Goal: Transaction & Acquisition: Purchase product/service

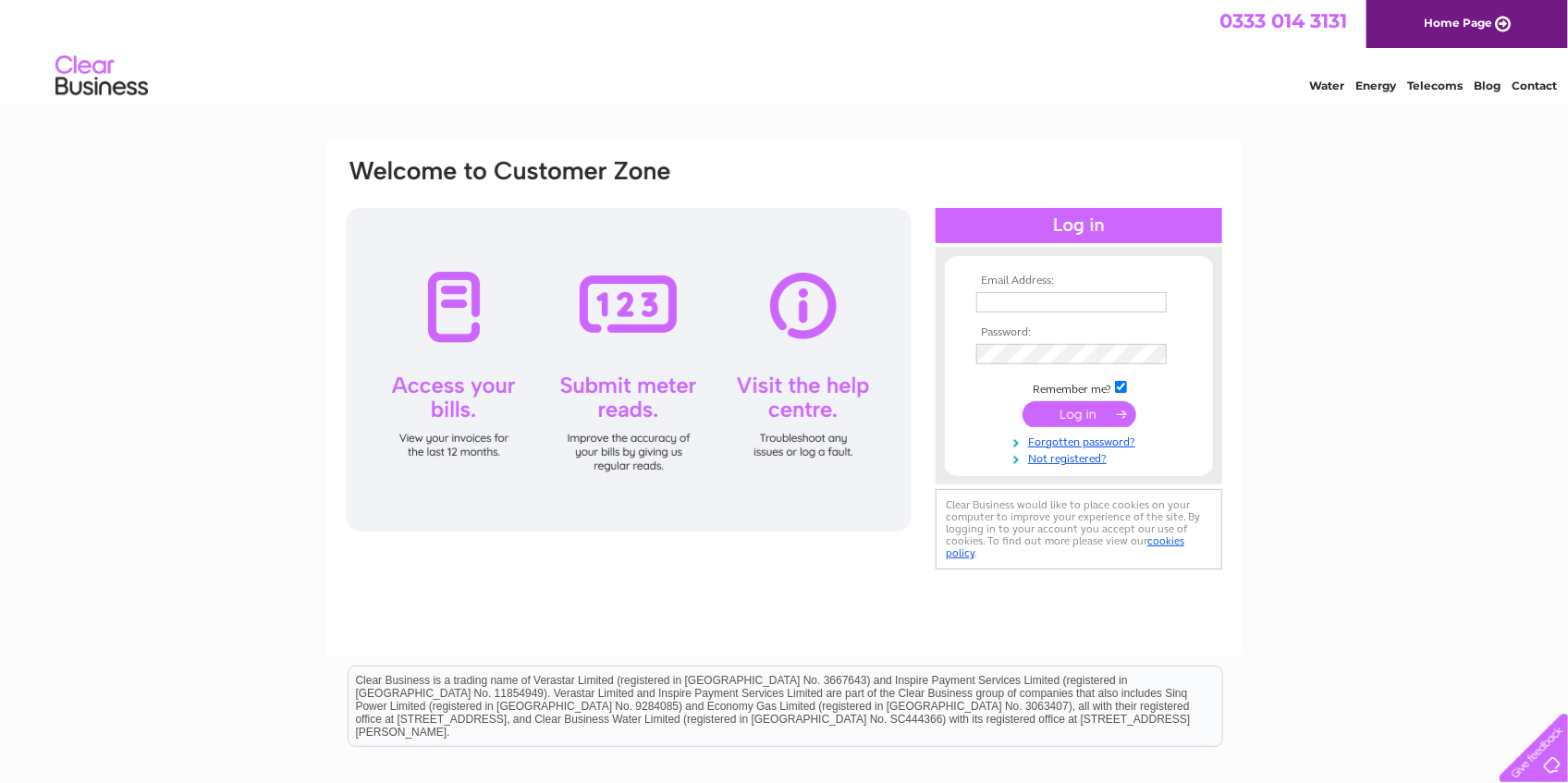
type input "[EMAIL_ADDRESS][DOMAIN_NAME]"
click at [1079, 413] on input "submit" at bounding box center [1078, 413] width 114 height 26
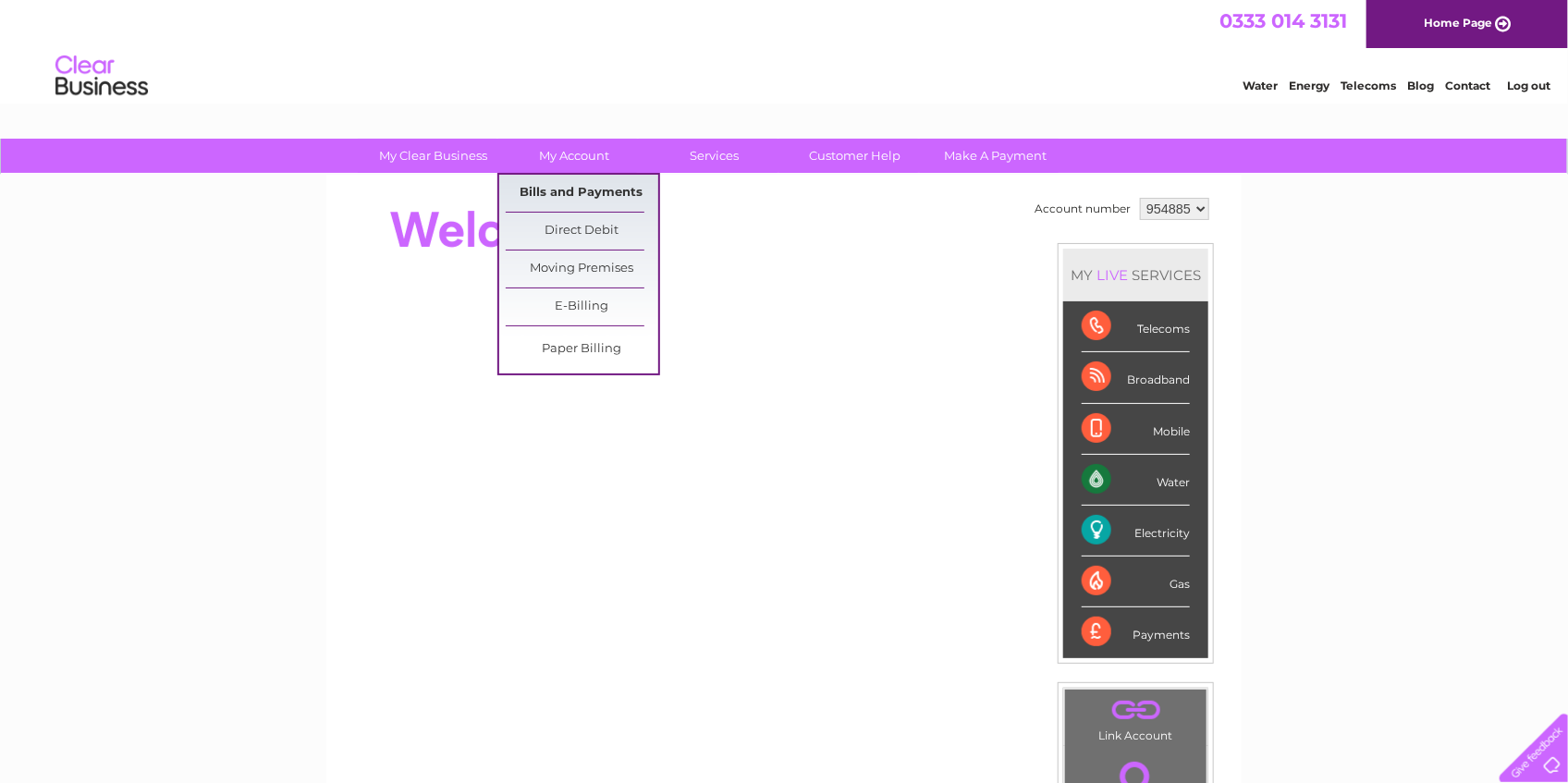
click at [587, 193] on link "Bills and Payments" at bounding box center [582, 193] width 153 height 37
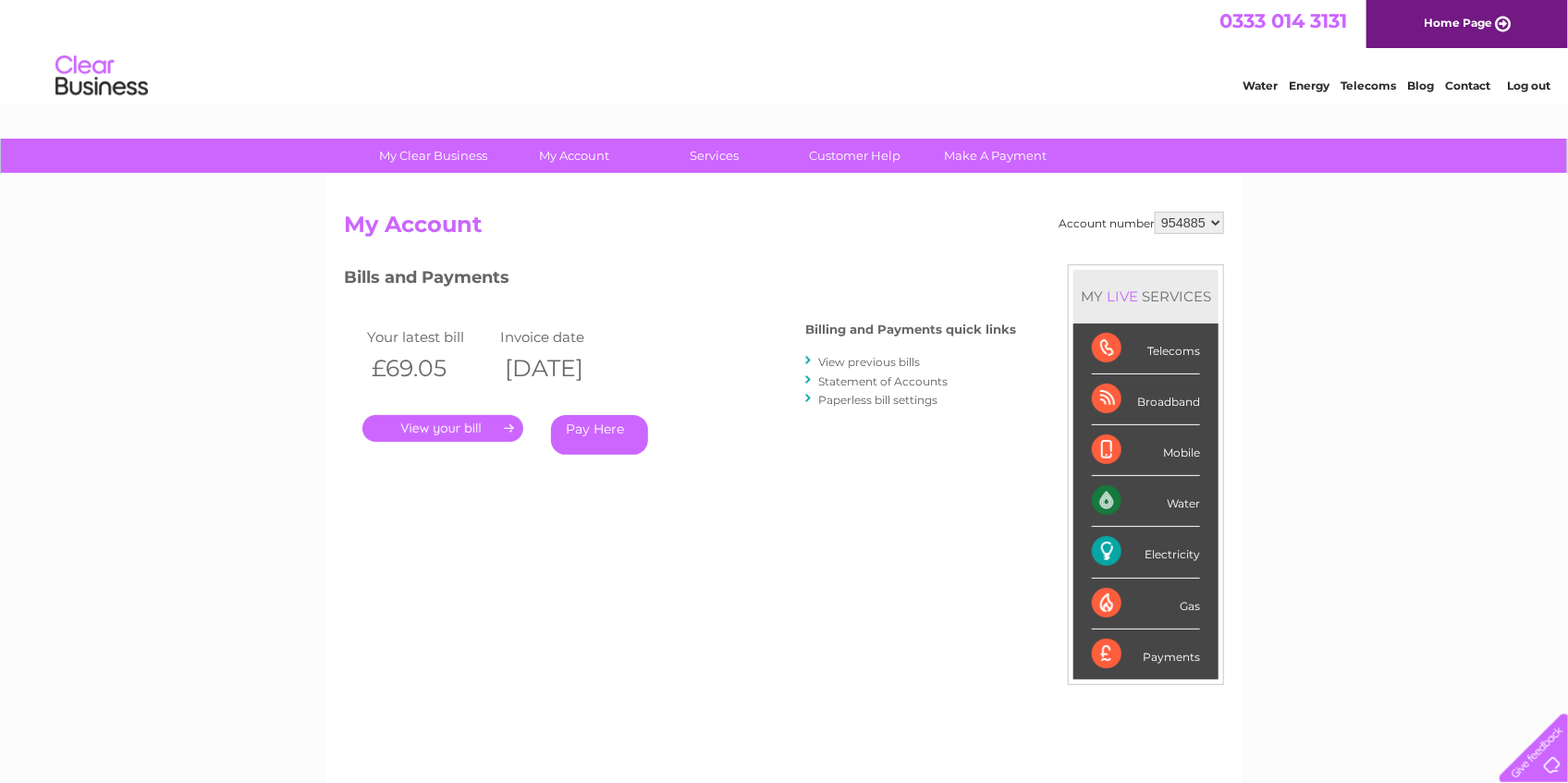
click at [598, 431] on link "Pay Here" at bounding box center [599, 435] width 97 height 40
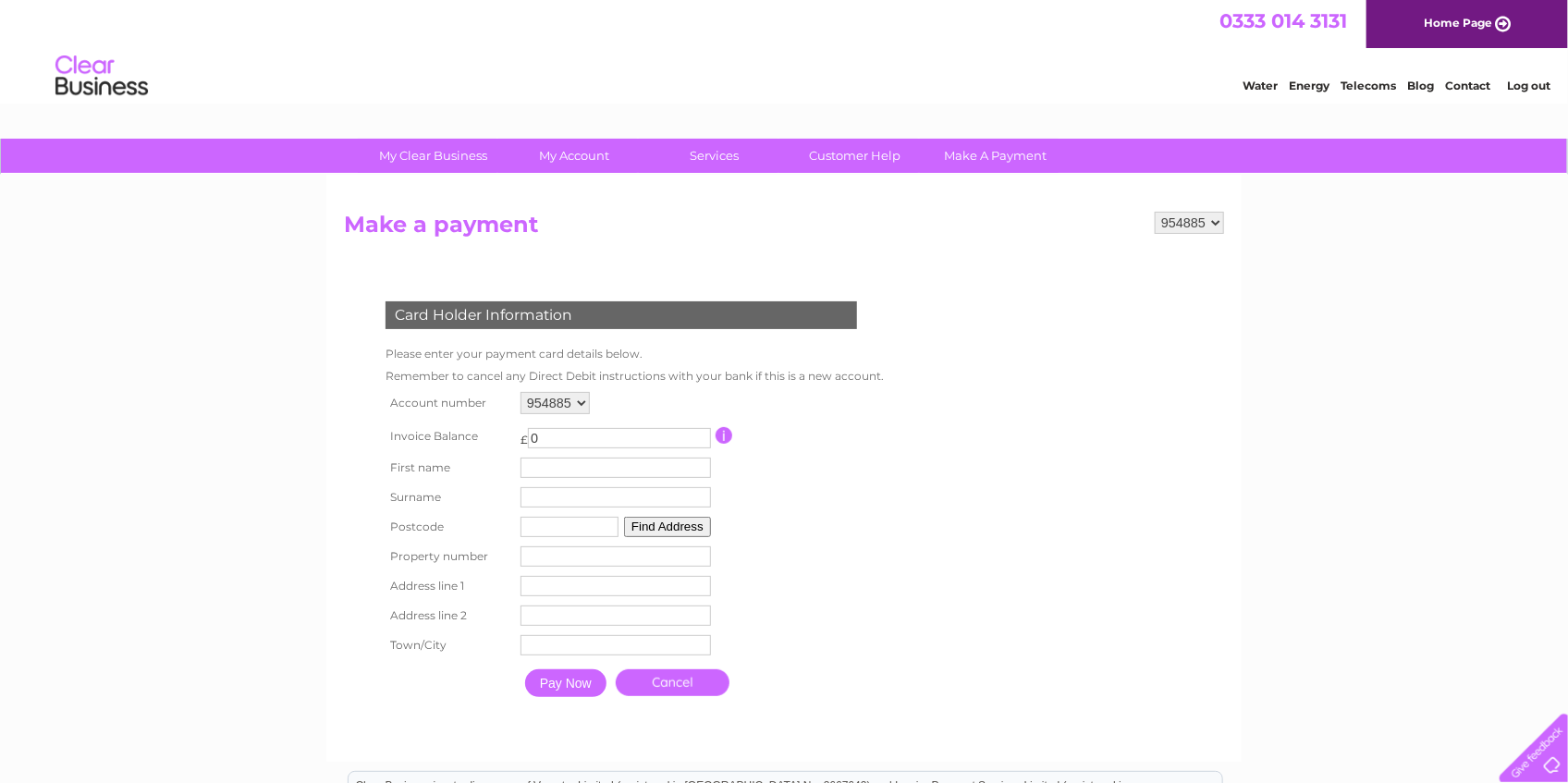
click at [567, 434] on input "0" at bounding box center [619, 437] width 183 height 20
click at [976, 460] on form "954885 Make a payment Card Holder Information Please enter your payment card de…" at bounding box center [784, 477] width 880 height 532
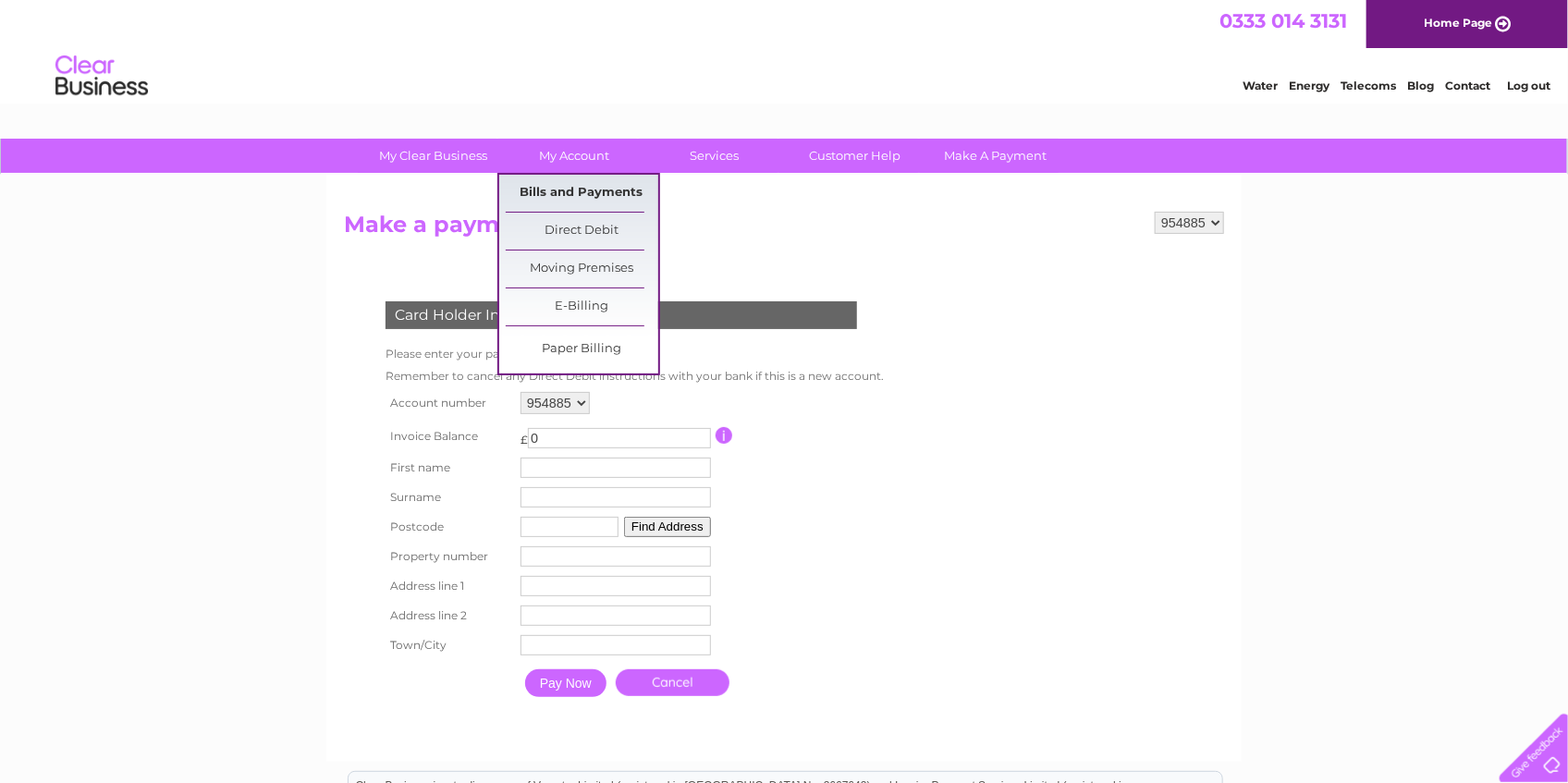
click at [580, 191] on link "Bills and Payments" at bounding box center [582, 193] width 153 height 37
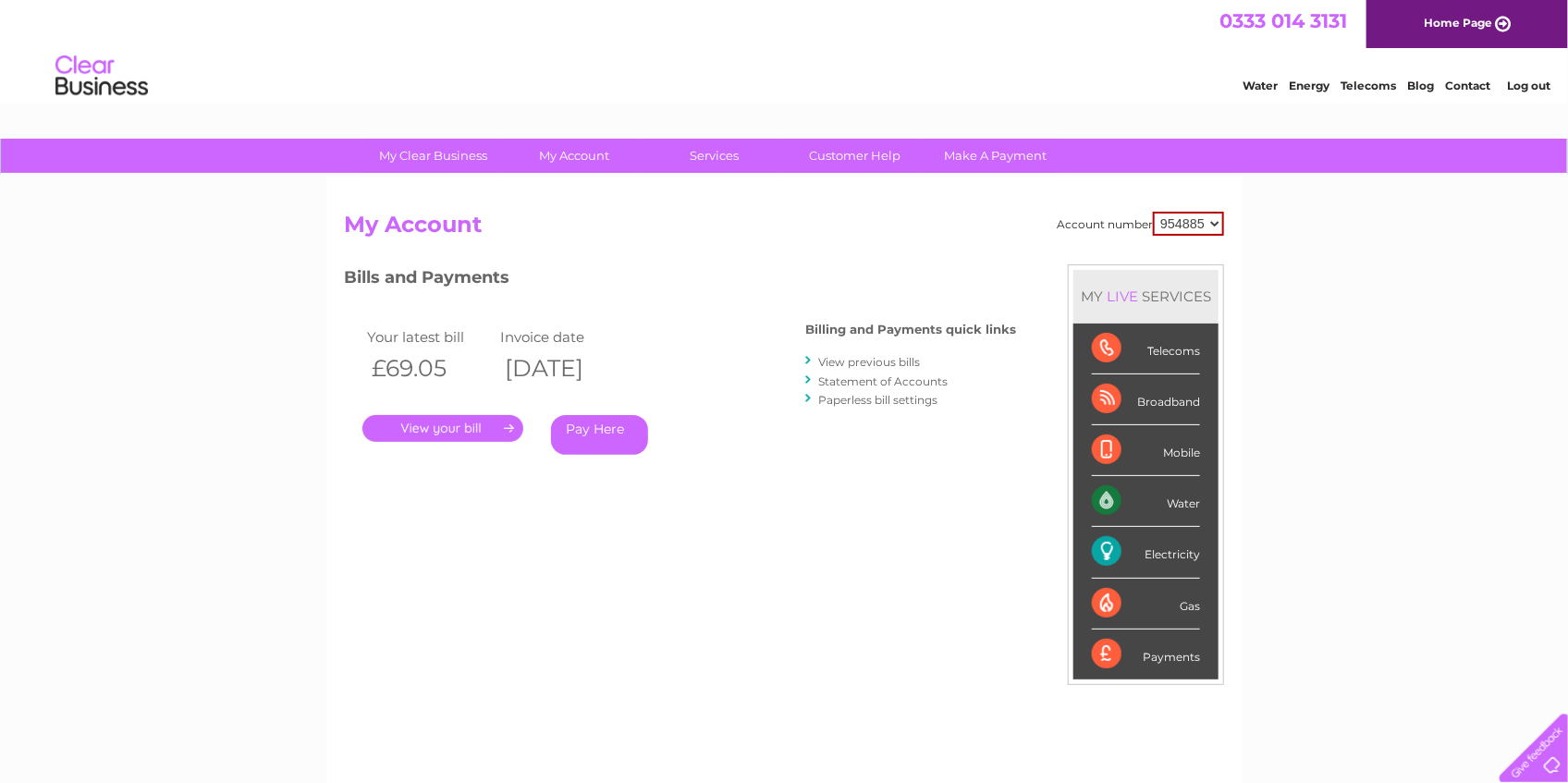
click at [579, 432] on link "Pay Here" at bounding box center [599, 435] width 97 height 40
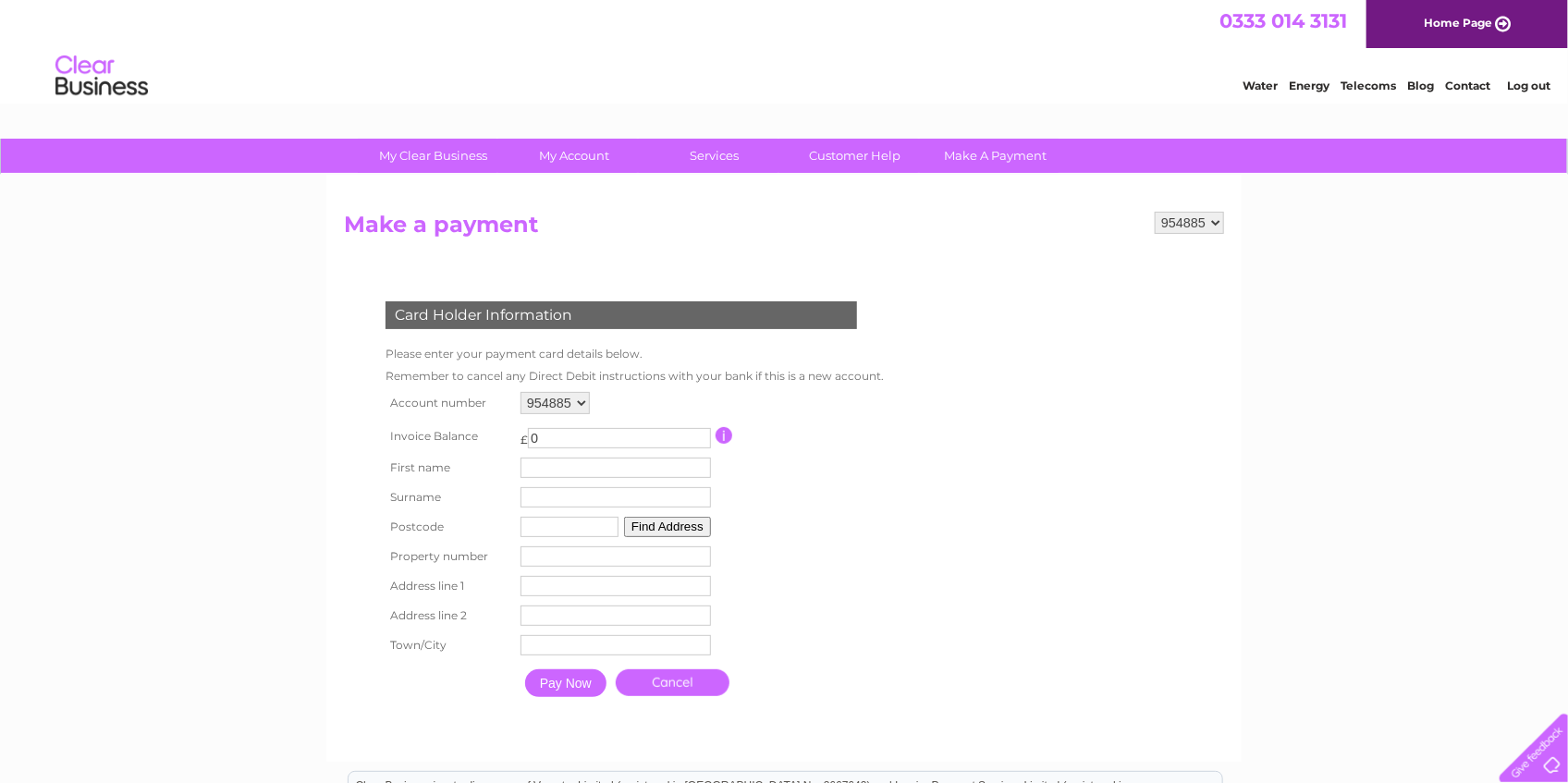
click at [582, 431] on input "0" at bounding box center [619, 437] width 183 height 20
drag, startPoint x: 626, startPoint y: 432, endPoint x: 400, endPoint y: 432, distance: 226.0
click at [445, 436] on tr "Invoice Balance £ 0 This payment facility permits payment of the full outstandi…" at bounding box center [630, 436] width 499 height 34
type input "69.05"
click at [544, 457] on input "text" at bounding box center [616, 467] width 191 height 20
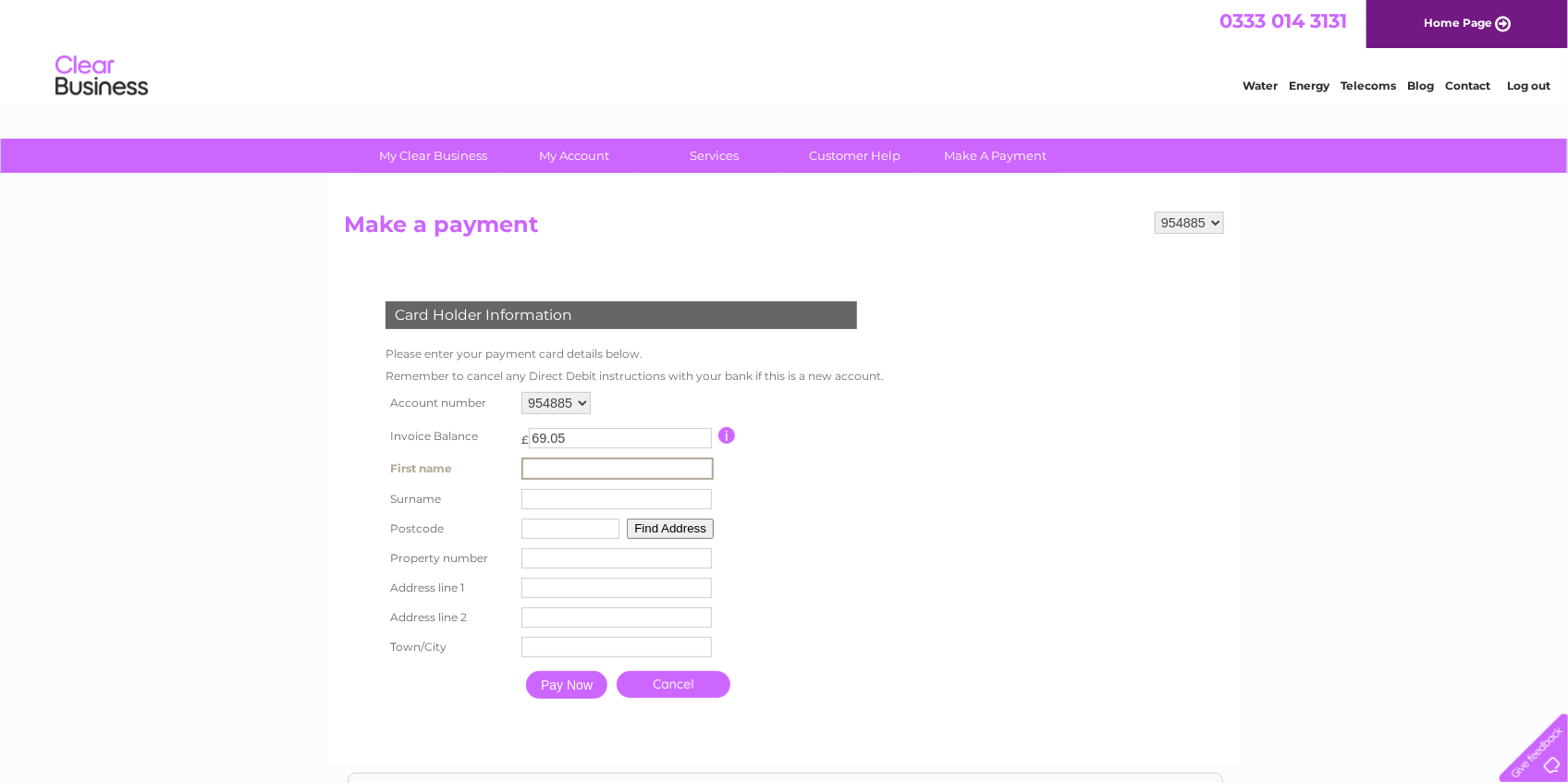
type input "Adrian"
type input "Duthie"
type input "IV2 5UE"
type input "Dalatho, Myrtlefield Lane, Westhill"
type input "Myrtlefield Lane"
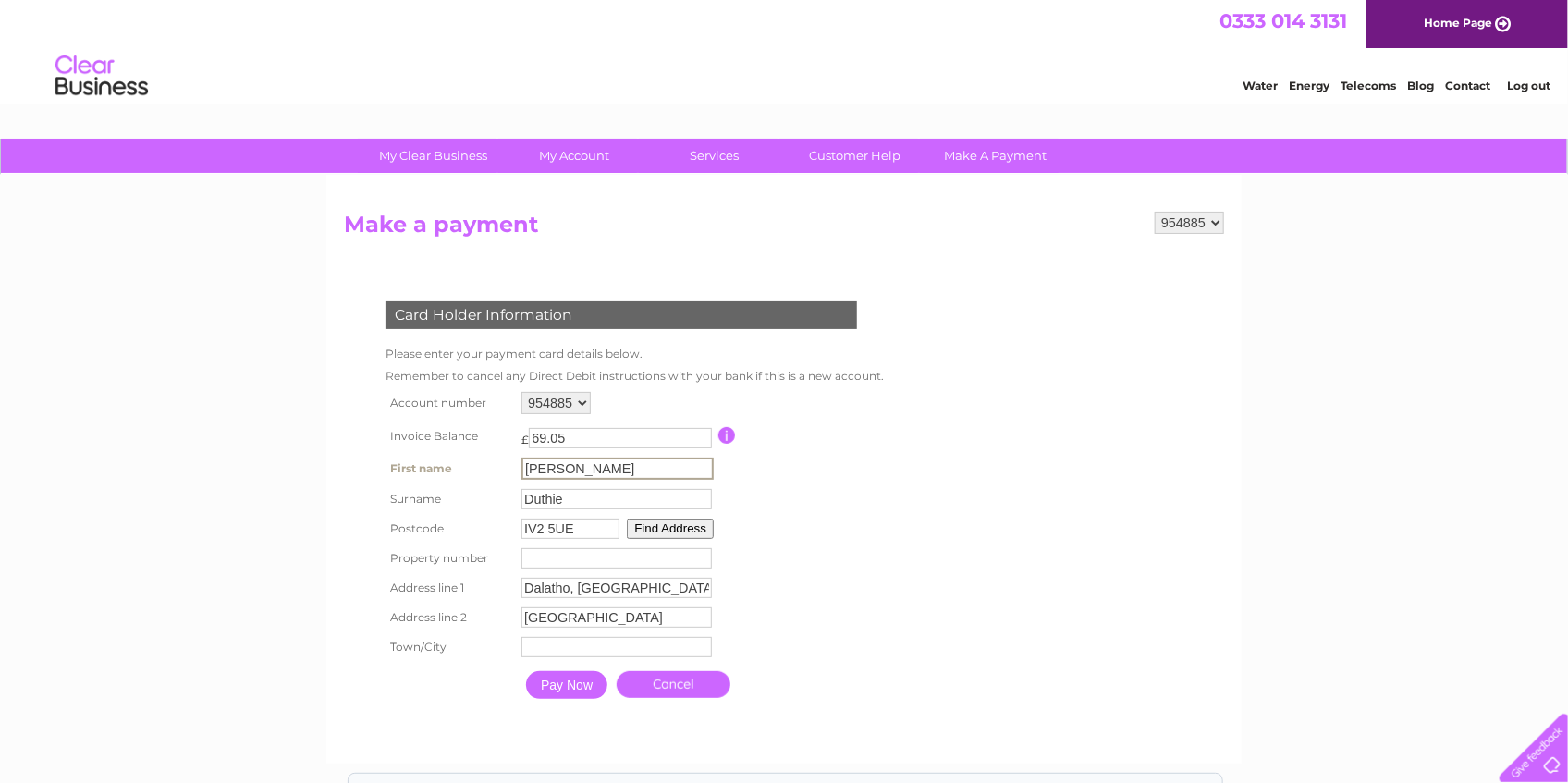
type input "Inverness"
click at [566, 686] on input "Pay Now" at bounding box center [566, 685] width 81 height 28
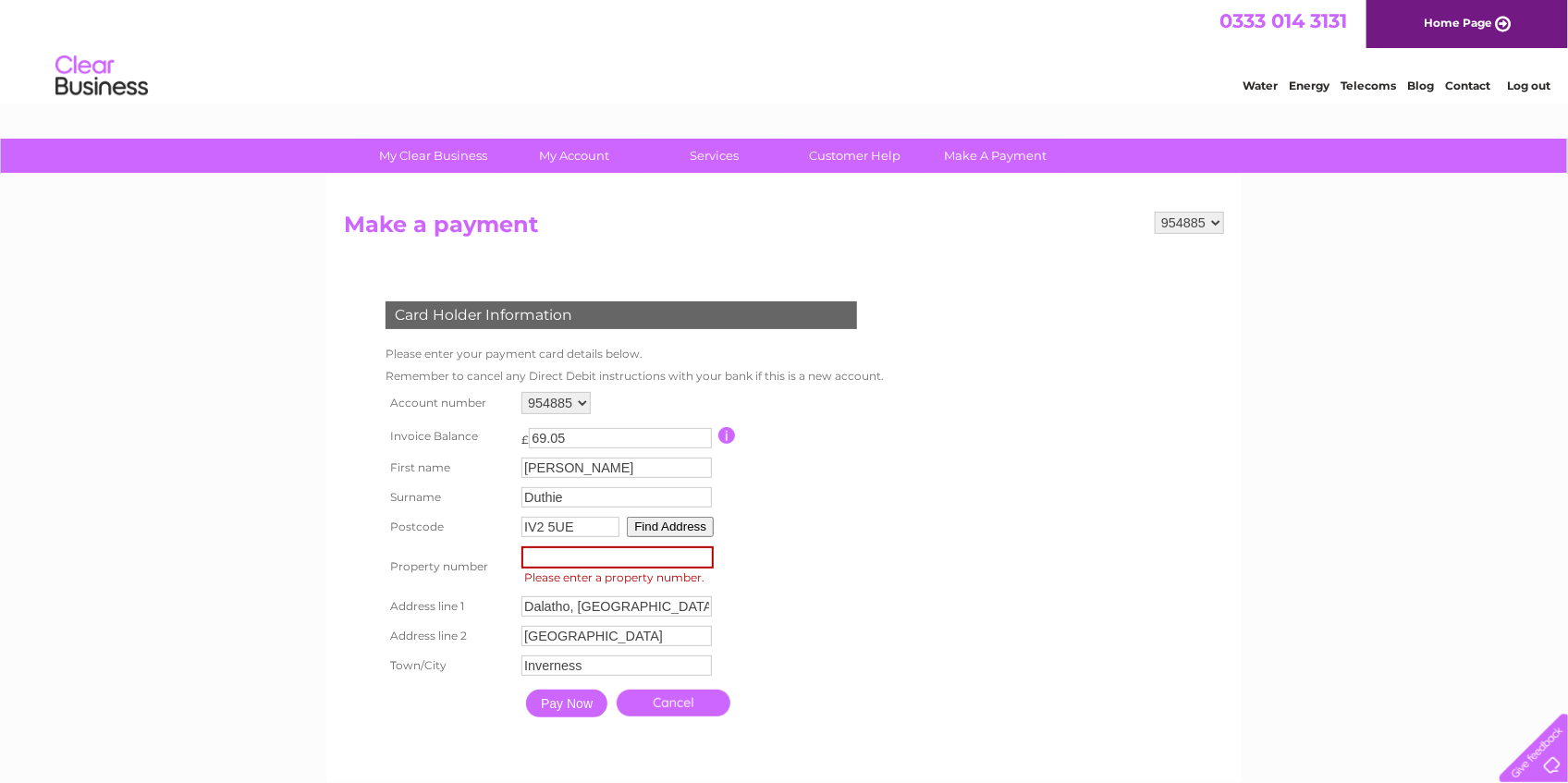
click at [596, 553] on input "number" at bounding box center [617, 557] width 192 height 22
type input "0"
click at [876, 587] on table "Account number 954885 Invoice Balance £ 69.05" at bounding box center [633, 557] width 504 height 339
click at [542, 698] on input "Pay Now" at bounding box center [565, 702] width 81 height 28
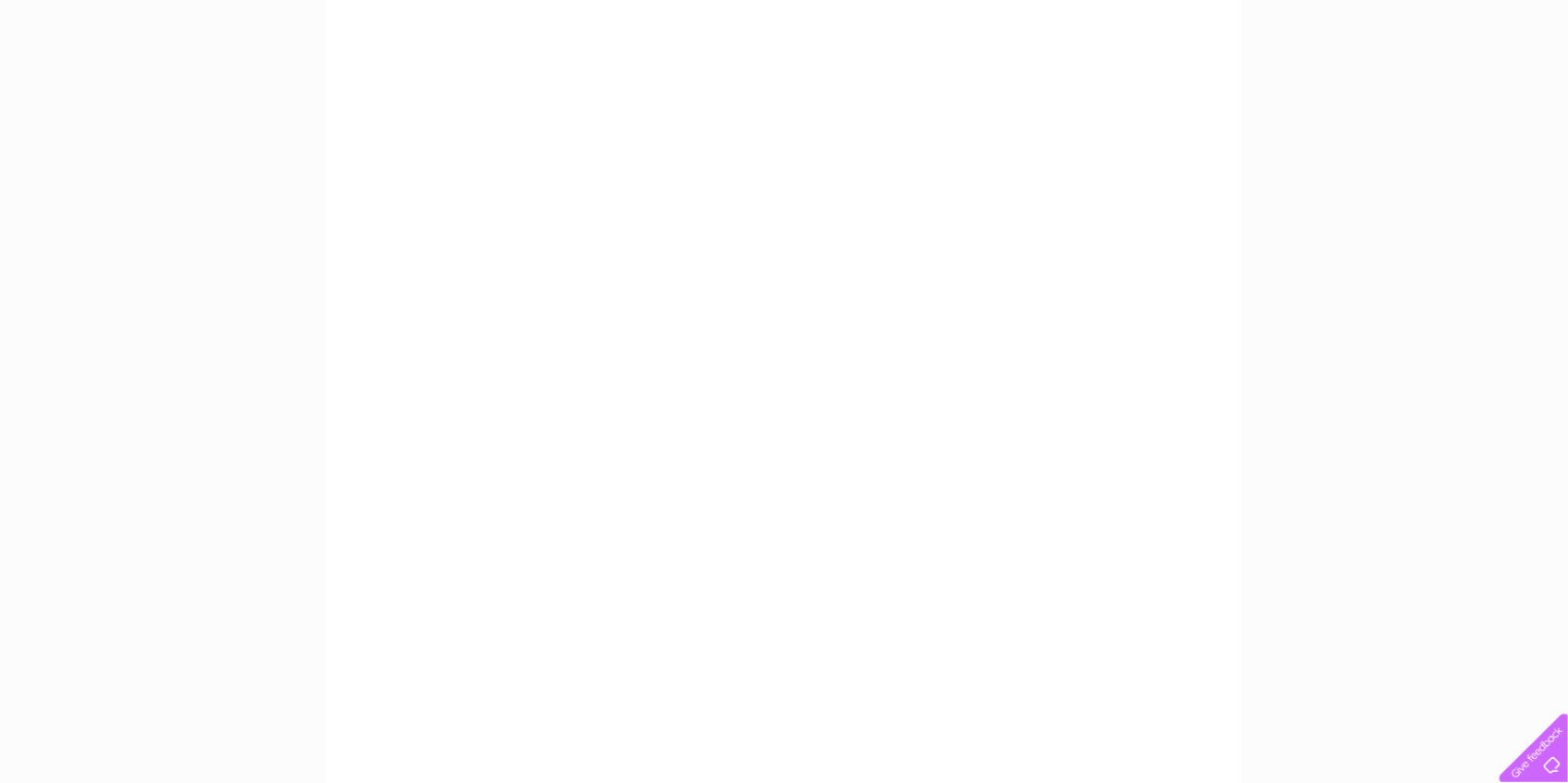
scroll to position [123, 0]
